Goal: Contribute content

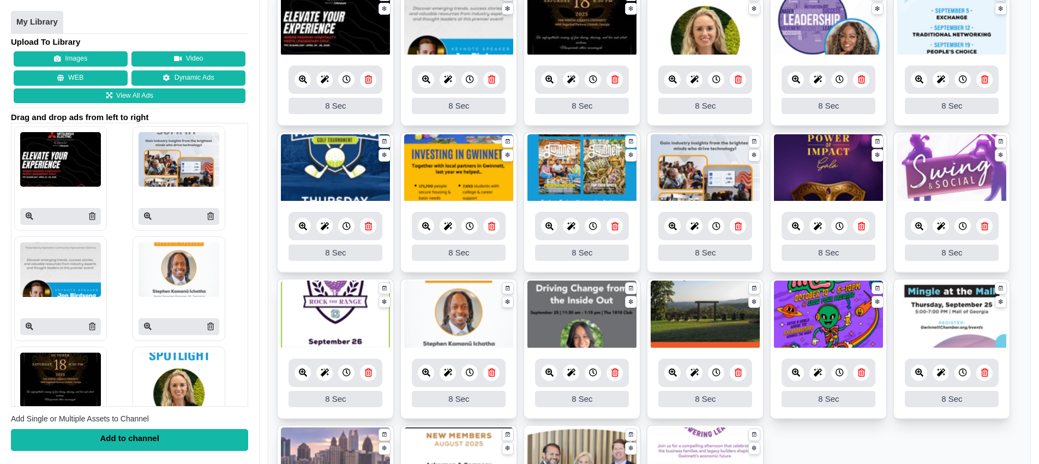
scroll to position [390, 0]
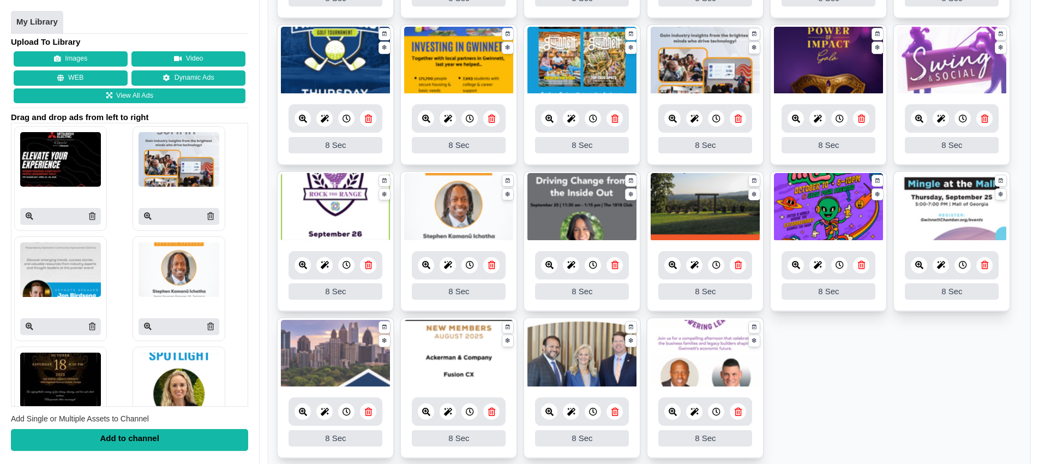
click at [862, 345] on ul "8 8 Sec Fade In Scale In Swirl In Slide In Slide Elliptic Roll In Swing In Save…" at bounding box center [650, 171] width 746 height 586
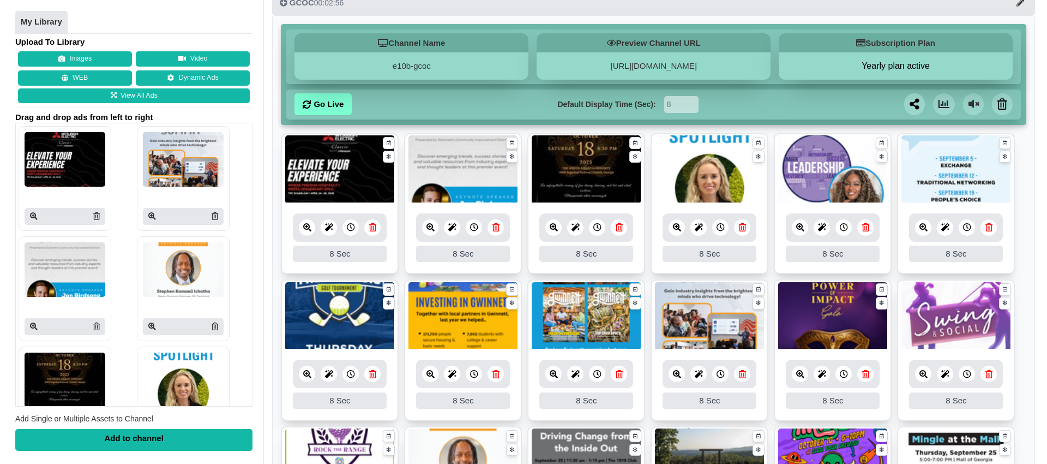
scroll to position [100, 0]
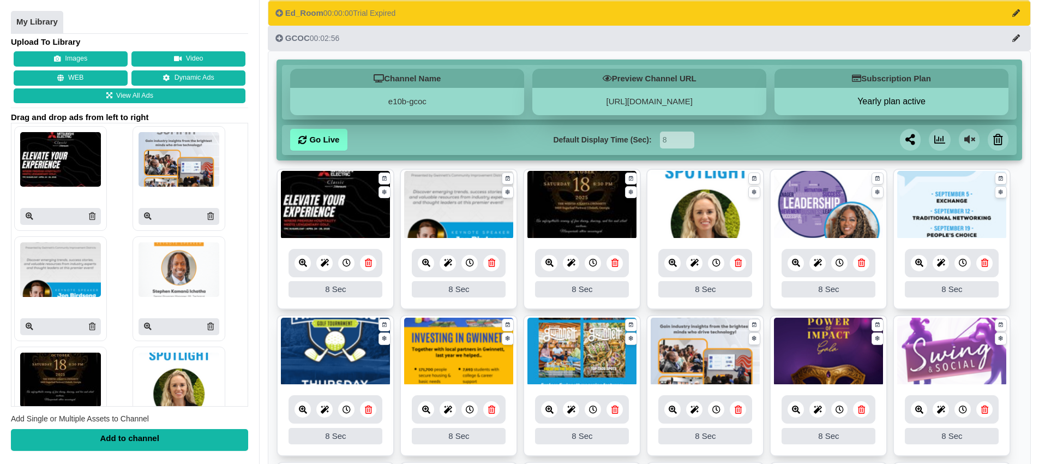
click at [77, 62] on button "Images" at bounding box center [71, 59] width 114 height 15
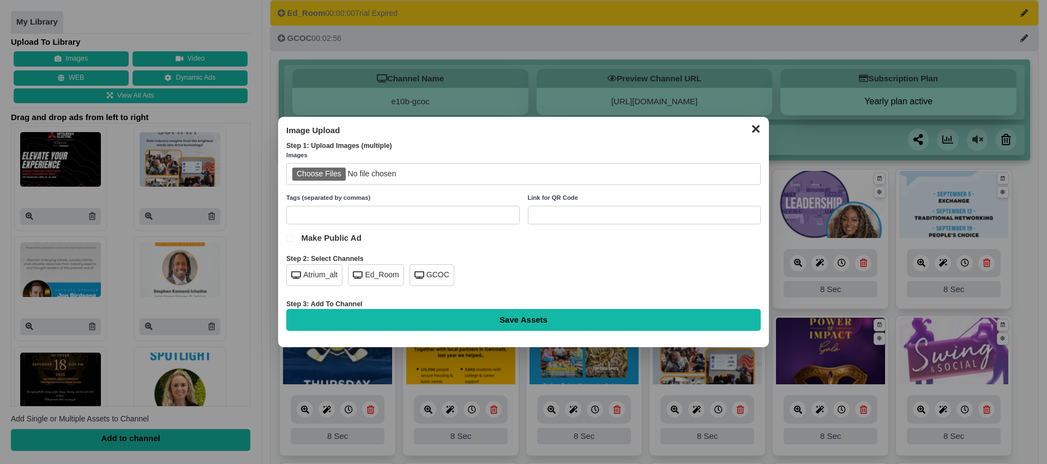
click at [317, 172] on input "file" at bounding box center [523, 174] width 474 height 22
type input "C:\fakepath\glow-nov.png"
click at [438, 281] on div "GCOC" at bounding box center [432, 275] width 45 height 22
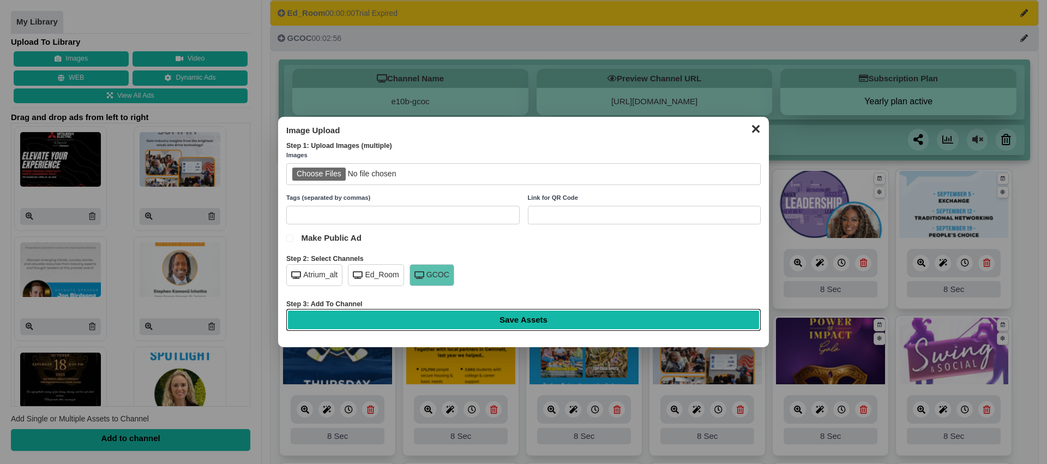
click at [480, 321] on input "Save Assets" at bounding box center [523, 320] width 474 height 22
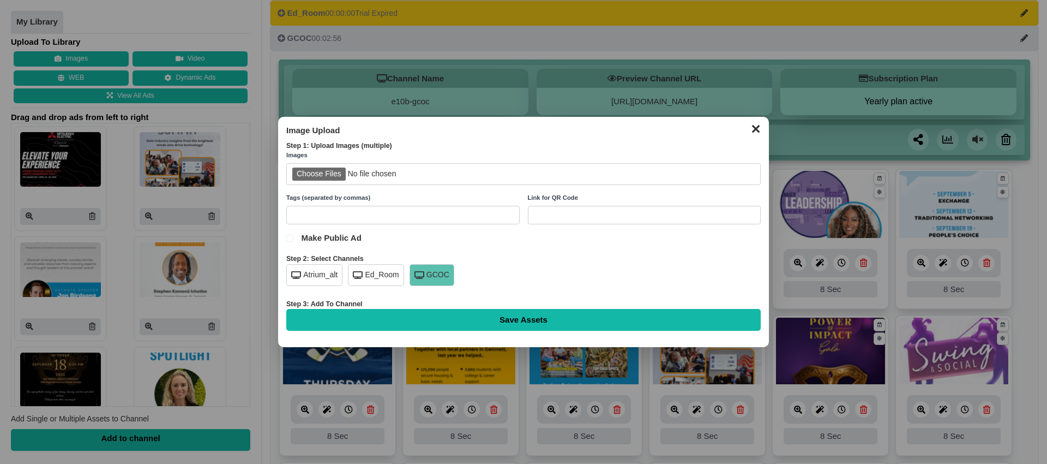
type input "Saving..."
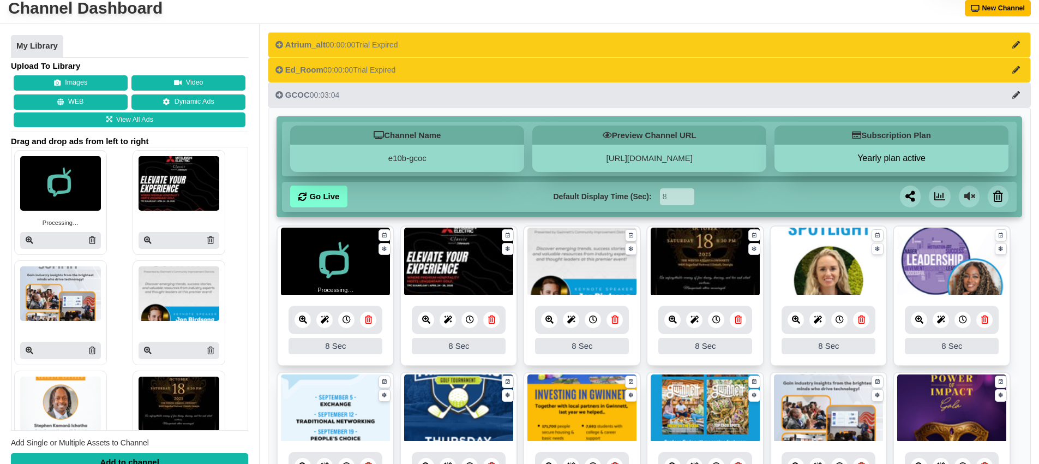
scroll to position [32, 0]
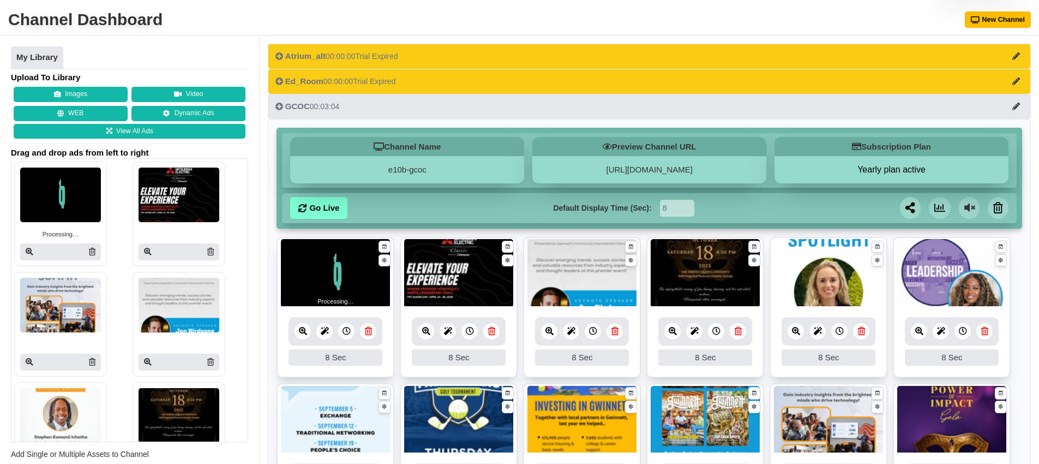
click at [368, 333] on icon at bounding box center [368, 331] width 7 height 8
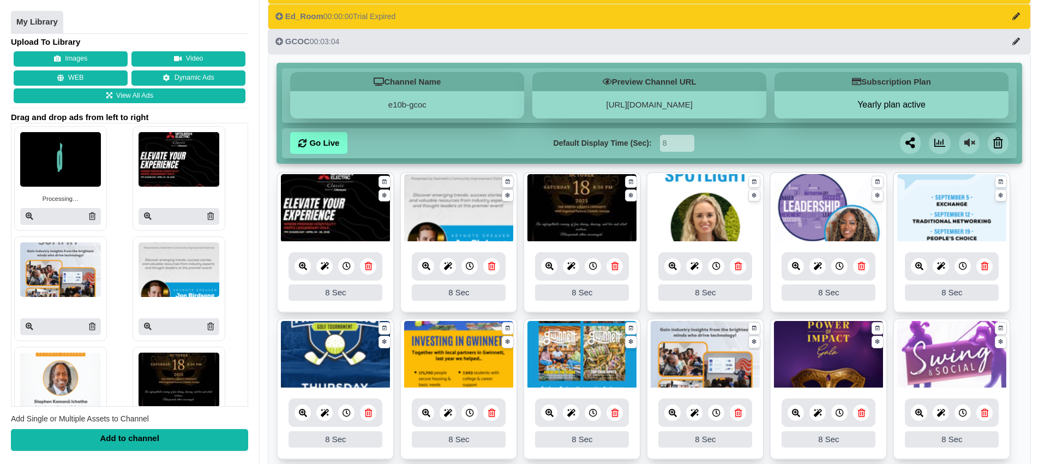
scroll to position [61, 0]
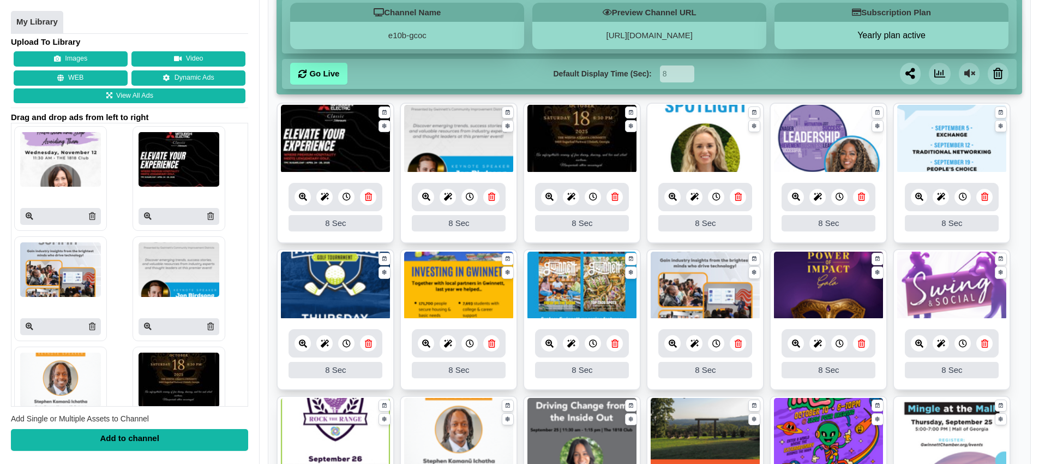
scroll to position [165, 0]
